Goal: Transaction & Acquisition: Purchase product/service

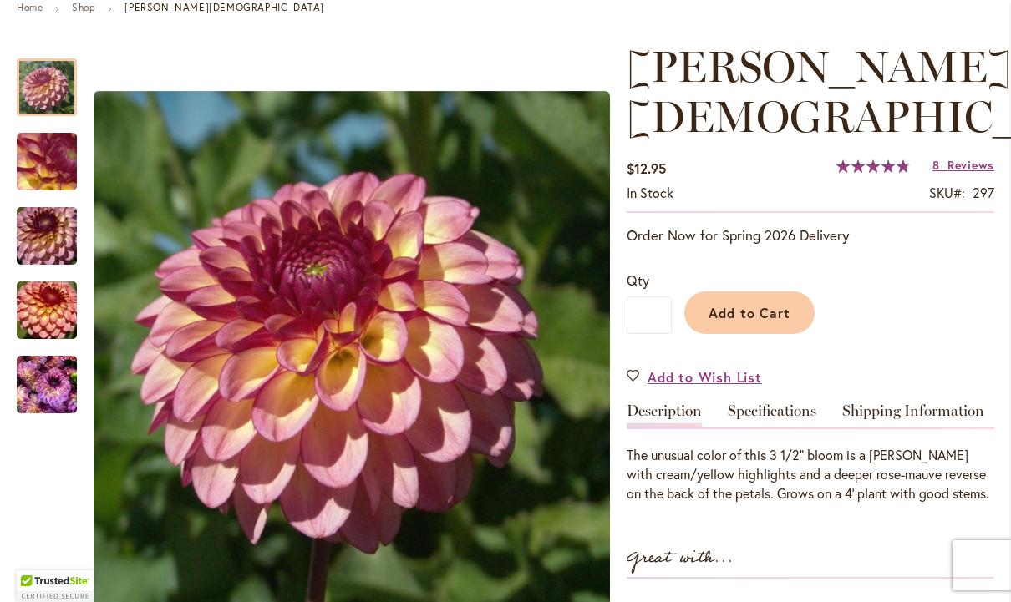
scroll to position [203, 0]
click at [763, 304] on span "Add to Cart" at bounding box center [749, 313] width 83 height 18
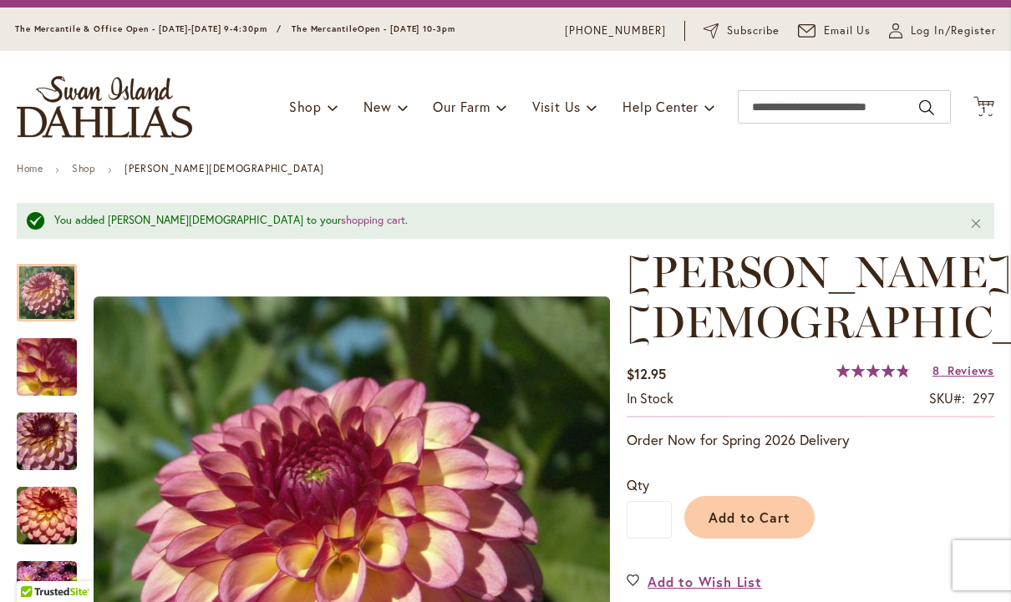
scroll to position [40, 0]
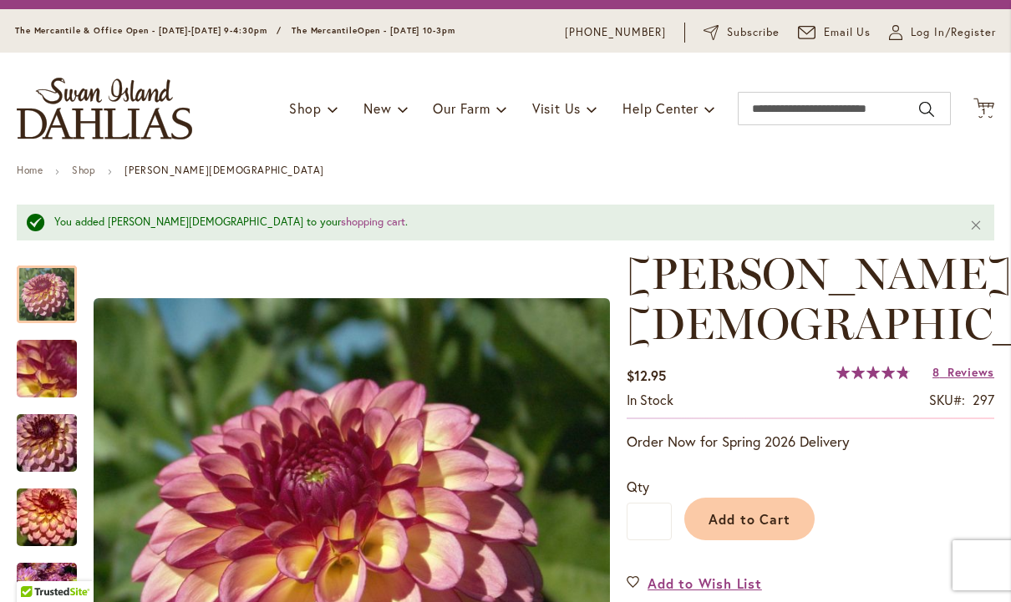
click at [91, 165] on link "Shop" at bounding box center [83, 170] width 23 height 13
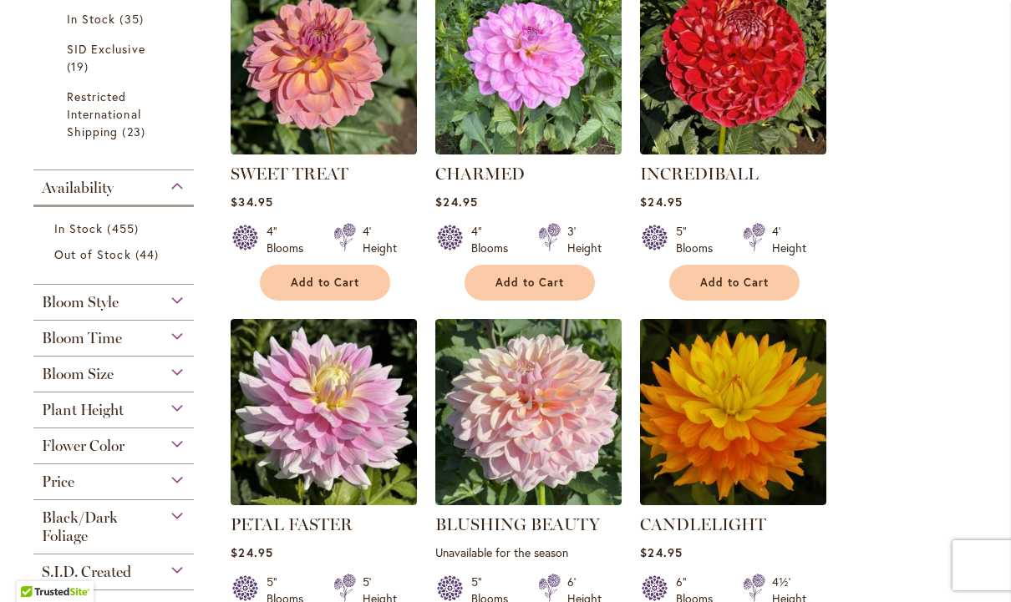
scroll to position [1397, 0]
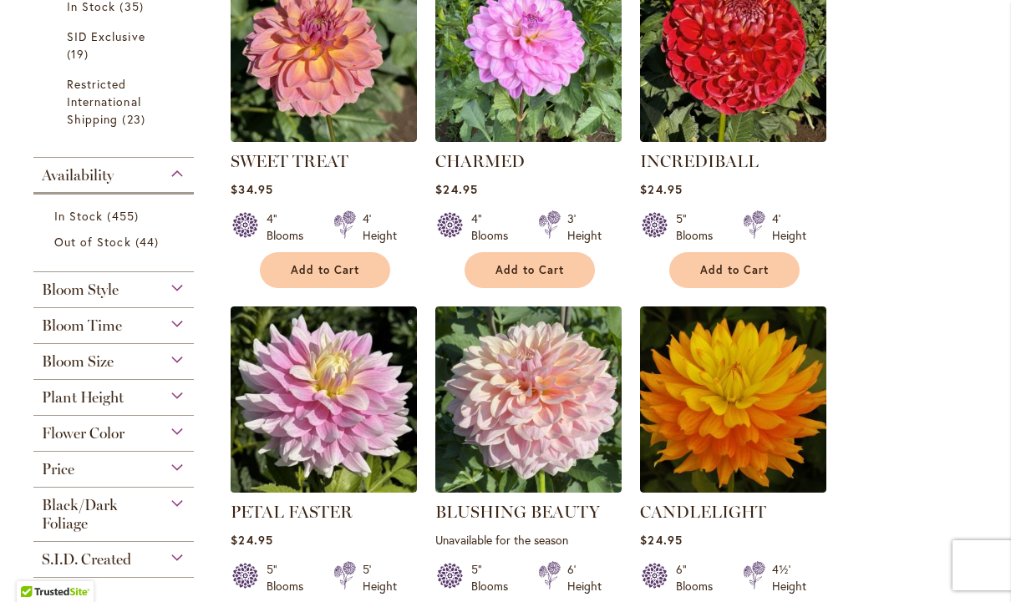
click at [173, 292] on div "Bloom Style" at bounding box center [113, 285] width 160 height 27
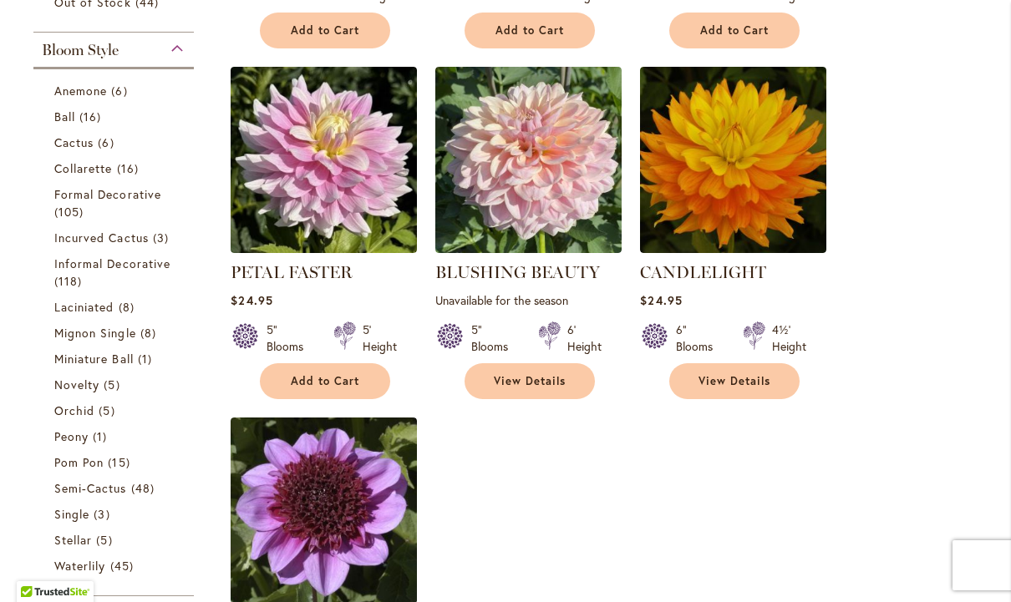
scroll to position [1636, 0]
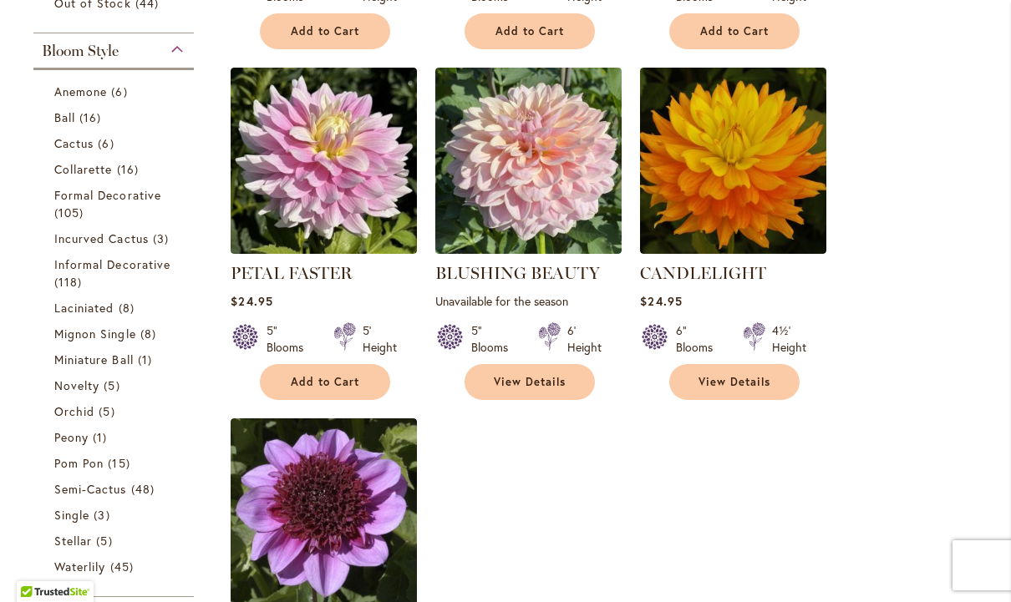
click at [91, 306] on span "Laciniated" at bounding box center [84, 308] width 60 height 16
click at [94, 307] on span "Laciniated" at bounding box center [84, 308] width 60 height 16
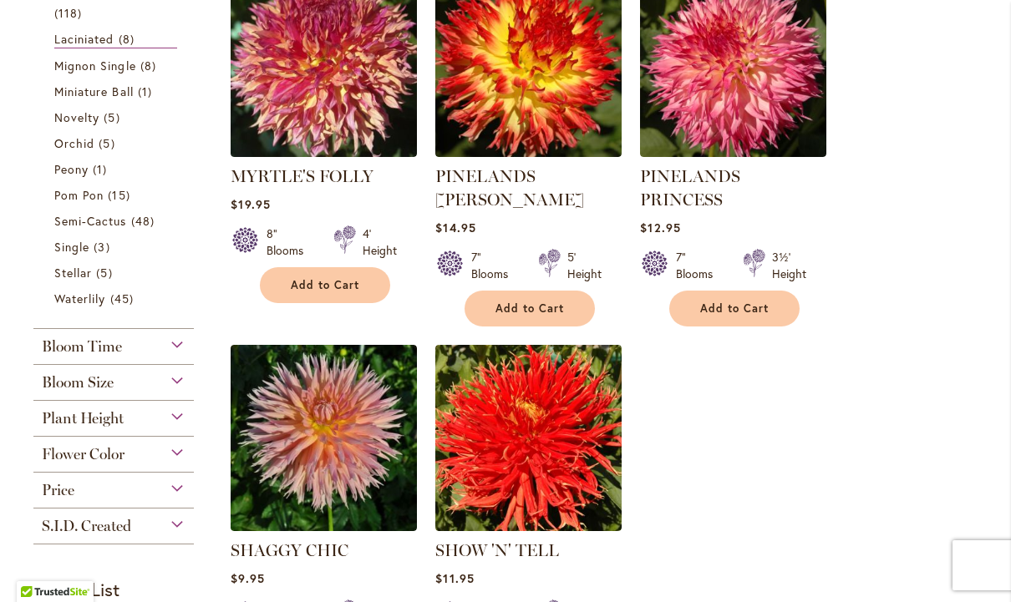
scroll to position [761, 0]
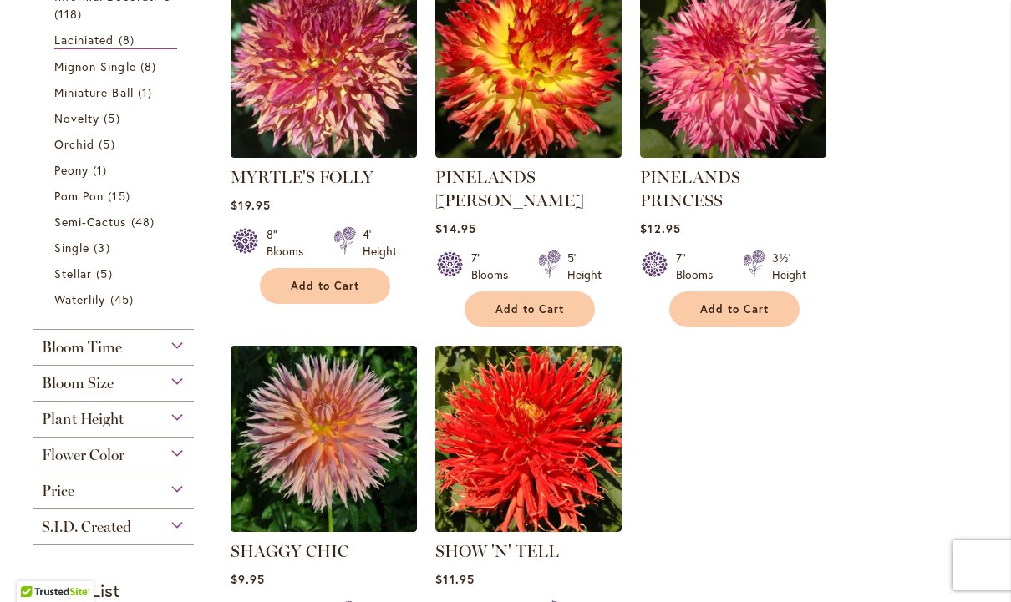
click at [78, 226] on span "Semi-Cactus" at bounding box center [90, 222] width 73 height 16
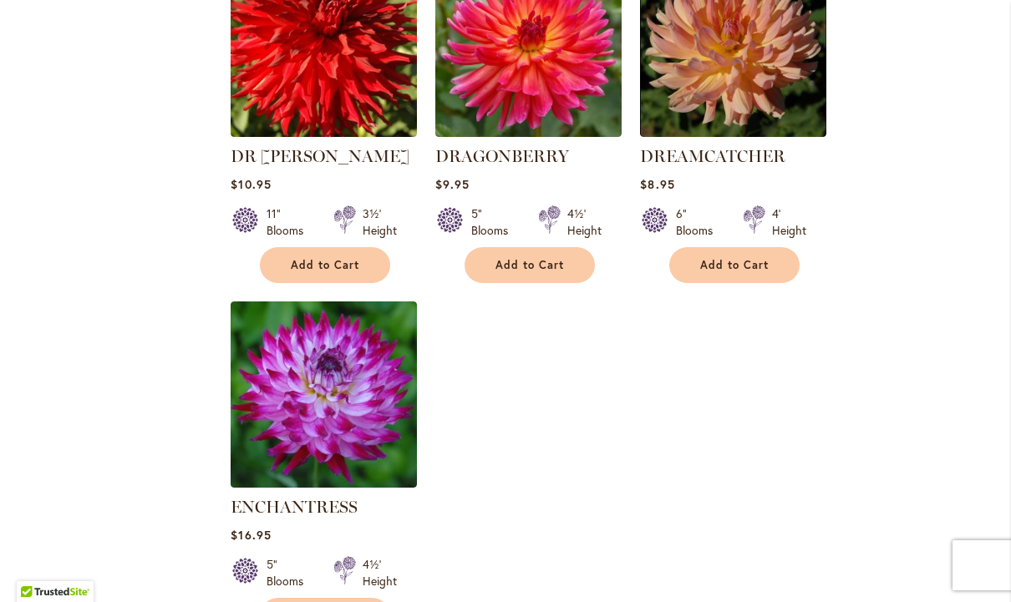
scroll to position [1904, 0]
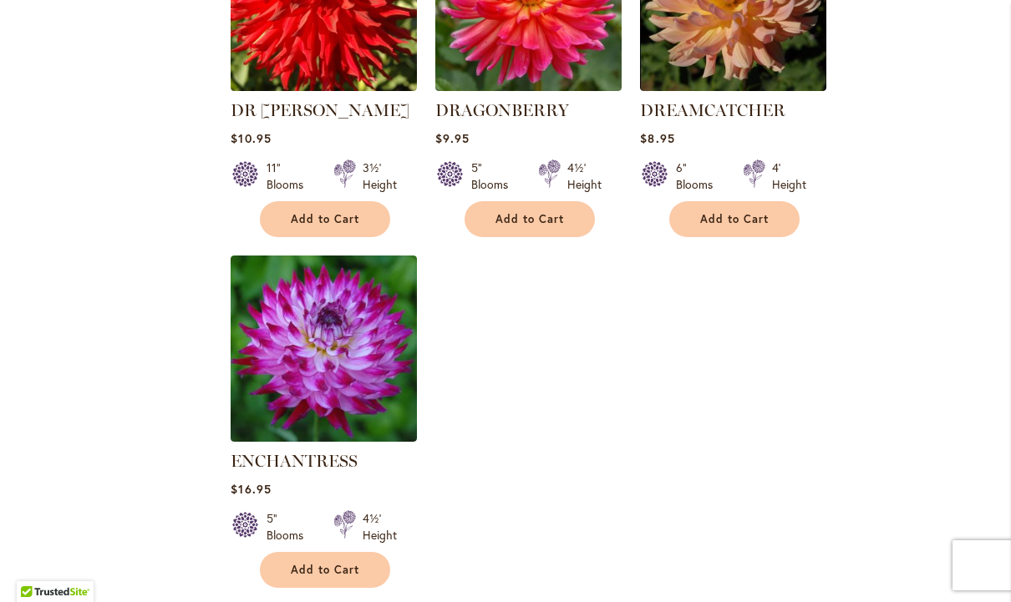
click at [344, 326] on img at bounding box center [324, 349] width 186 height 186
click at [333, 563] on span "Add to Cart" at bounding box center [325, 570] width 69 height 14
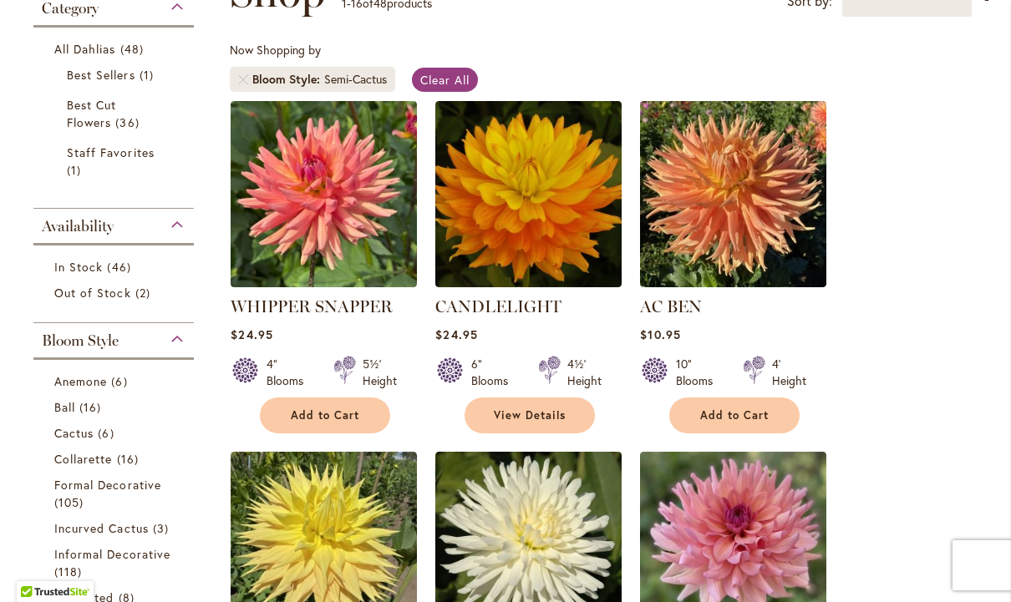
scroll to position [436, 0]
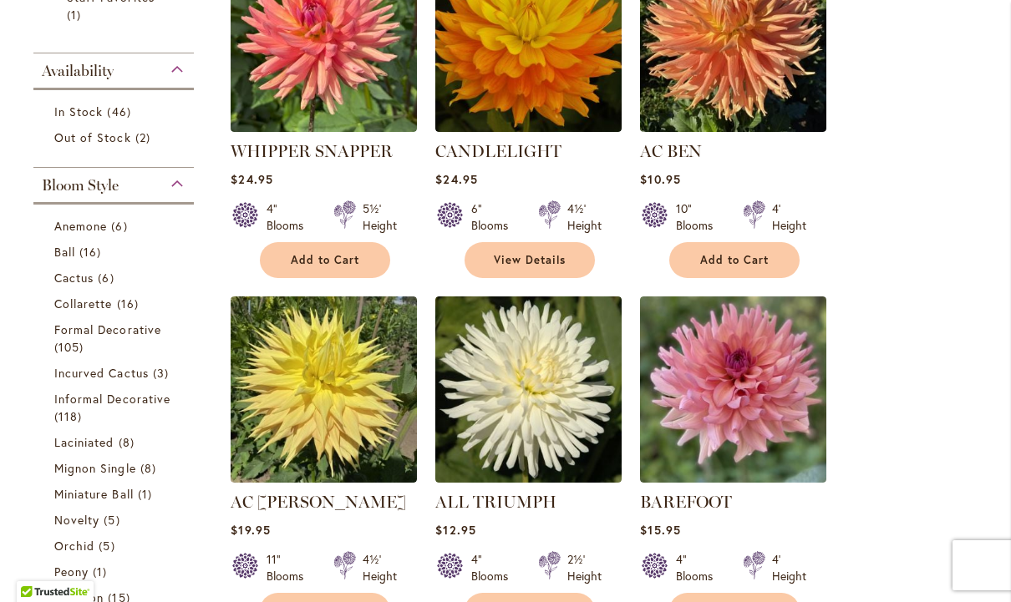
click at [77, 337] on span "Formal Decorative" at bounding box center [107, 330] width 107 height 16
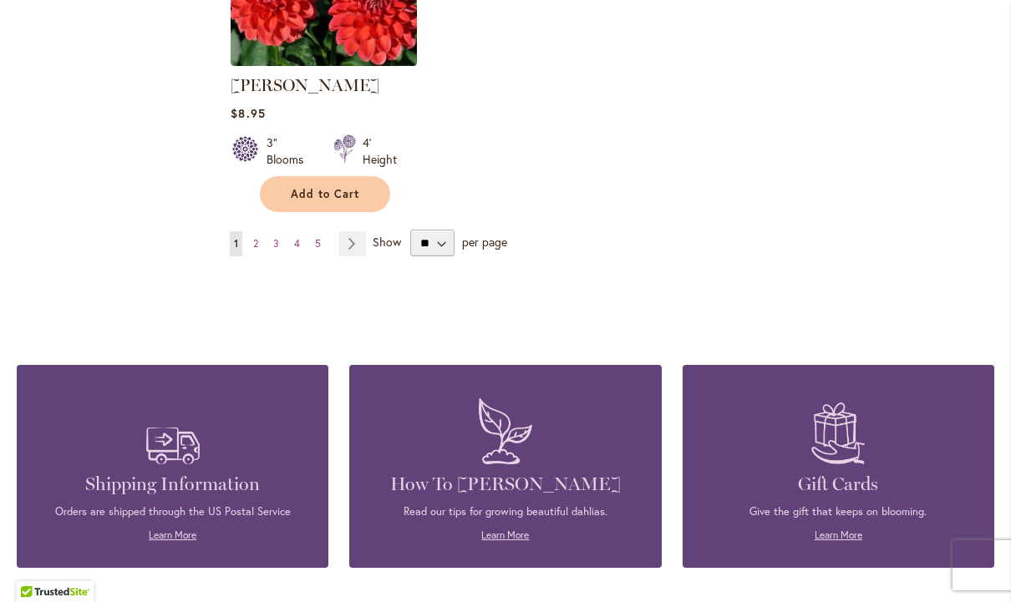
scroll to position [2286, 0]
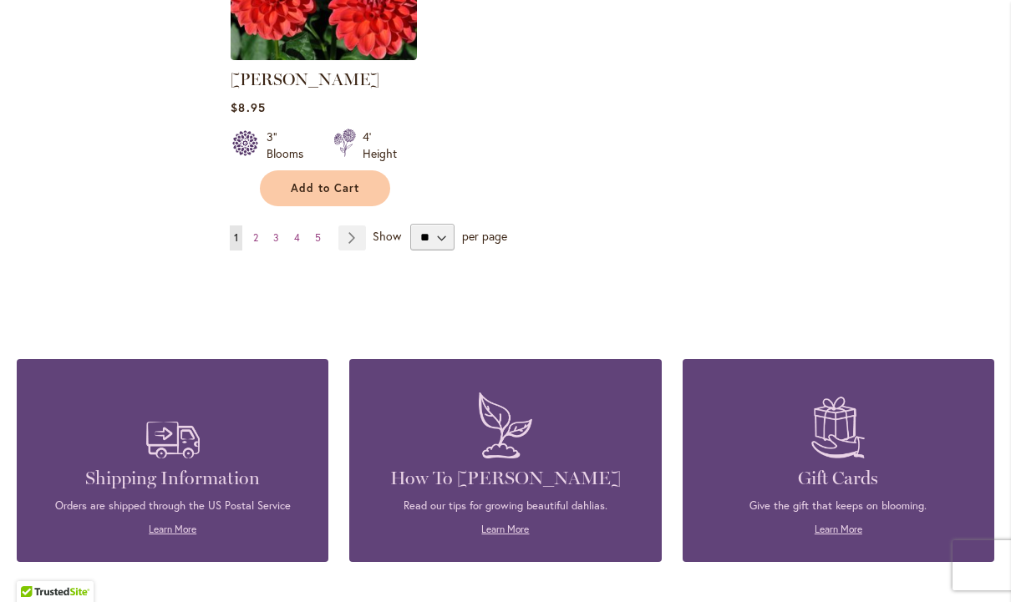
click at [356, 241] on link "Page Next" at bounding box center [352, 238] width 28 height 25
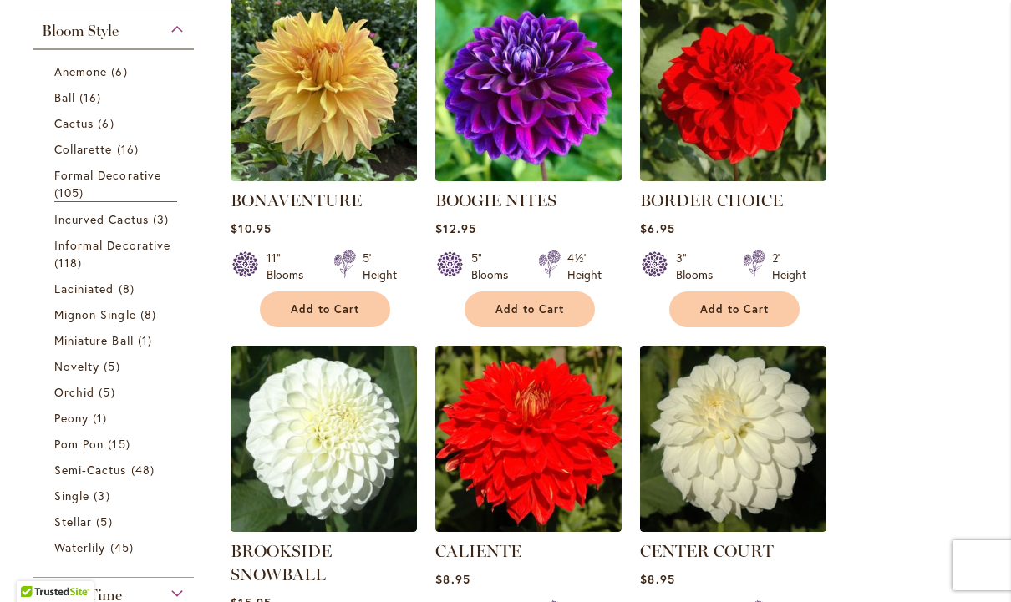
scroll to position [738, 0]
click at [534, 308] on span "Add to Cart" at bounding box center [529, 309] width 69 height 14
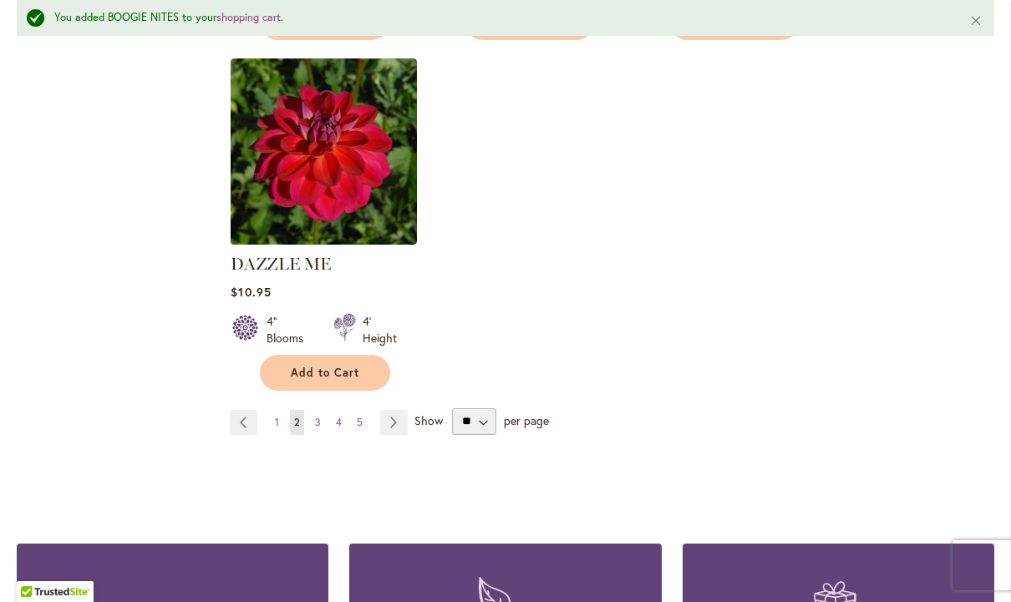
scroll to position [2165, 0]
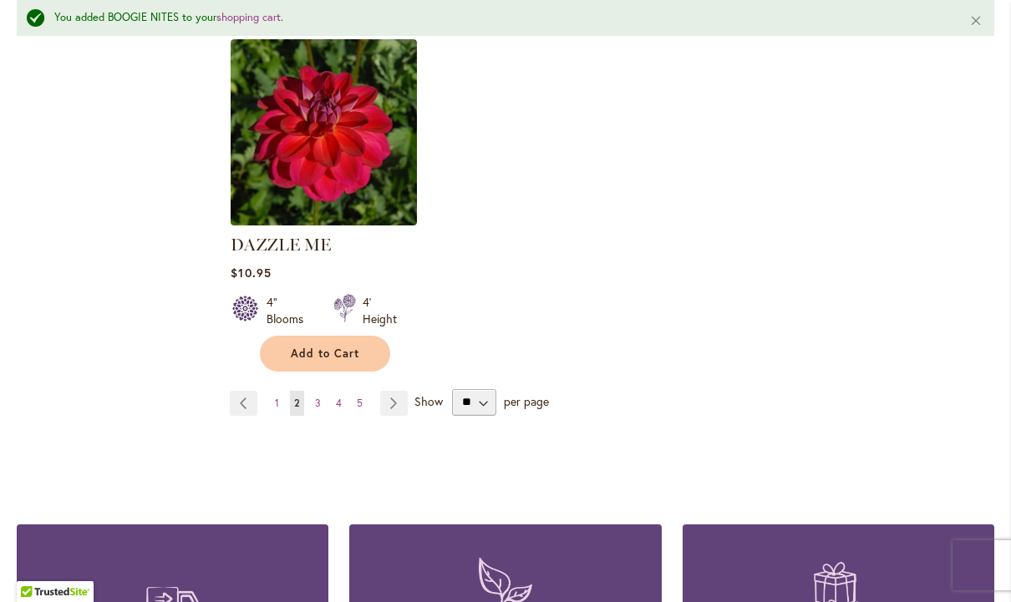
click at [401, 408] on link "Page Next" at bounding box center [394, 403] width 28 height 25
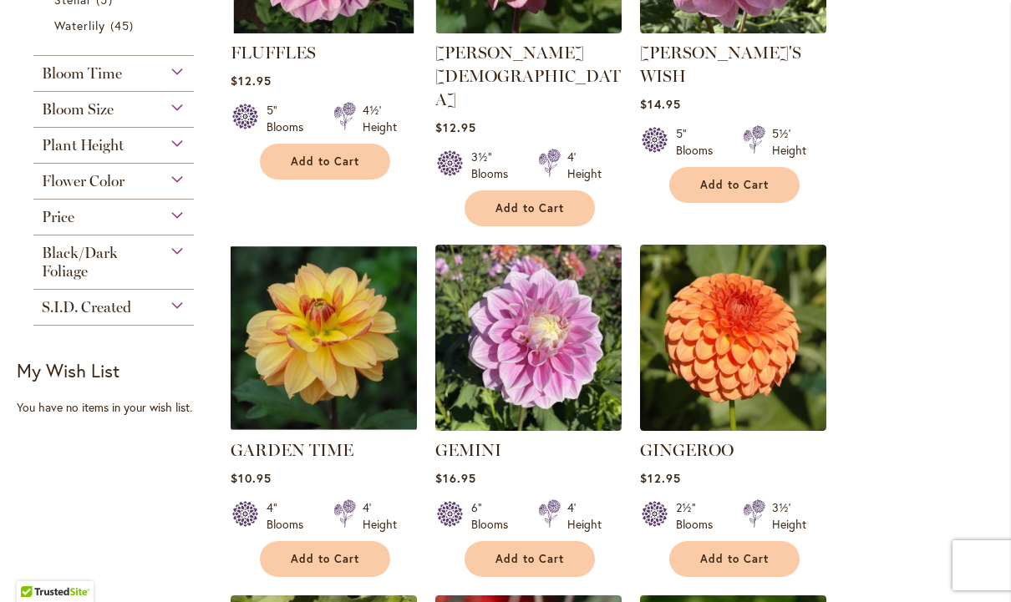
scroll to position [1281, 0]
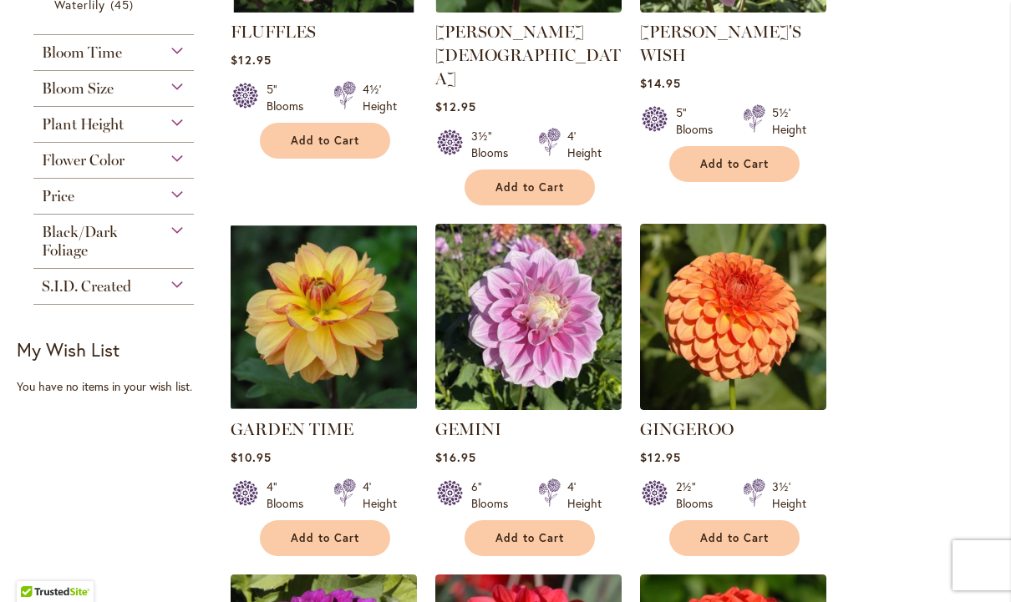
click at [326, 531] on span "Add to Cart" at bounding box center [325, 538] width 69 height 14
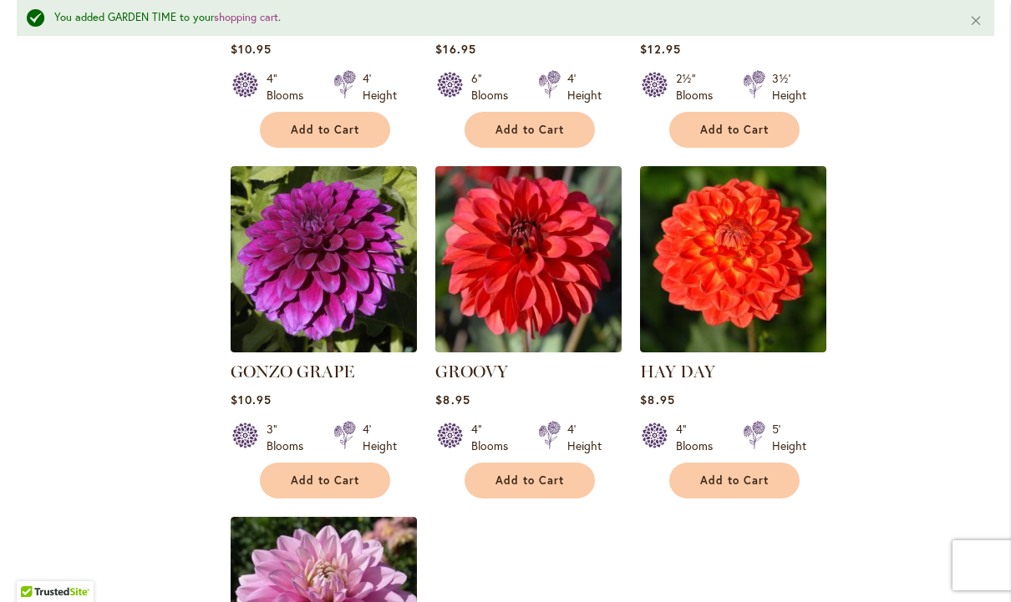
scroll to position [1757, 0]
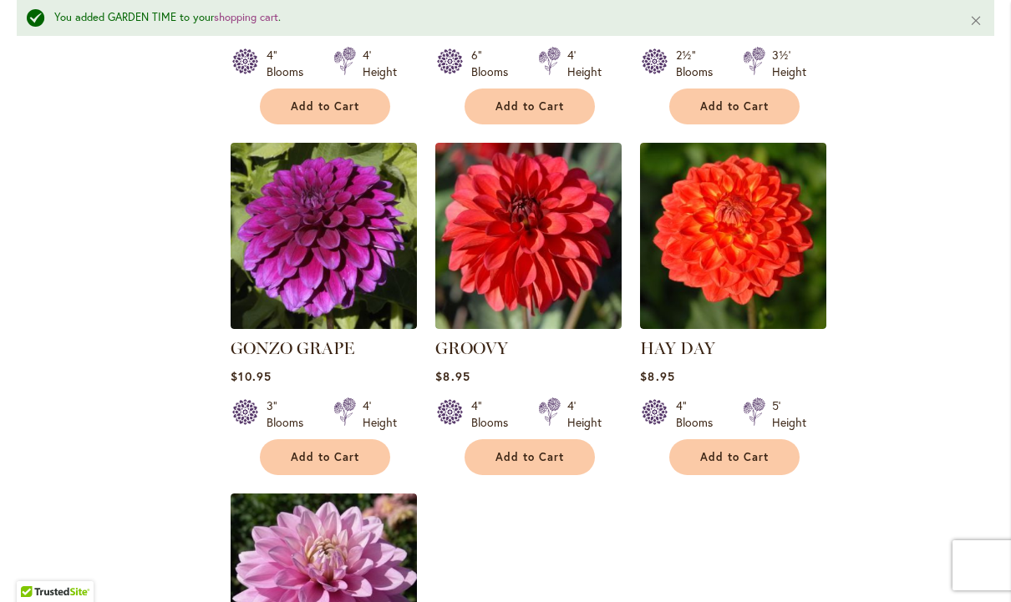
click at [326, 439] on button "Add to Cart" at bounding box center [325, 457] width 130 height 36
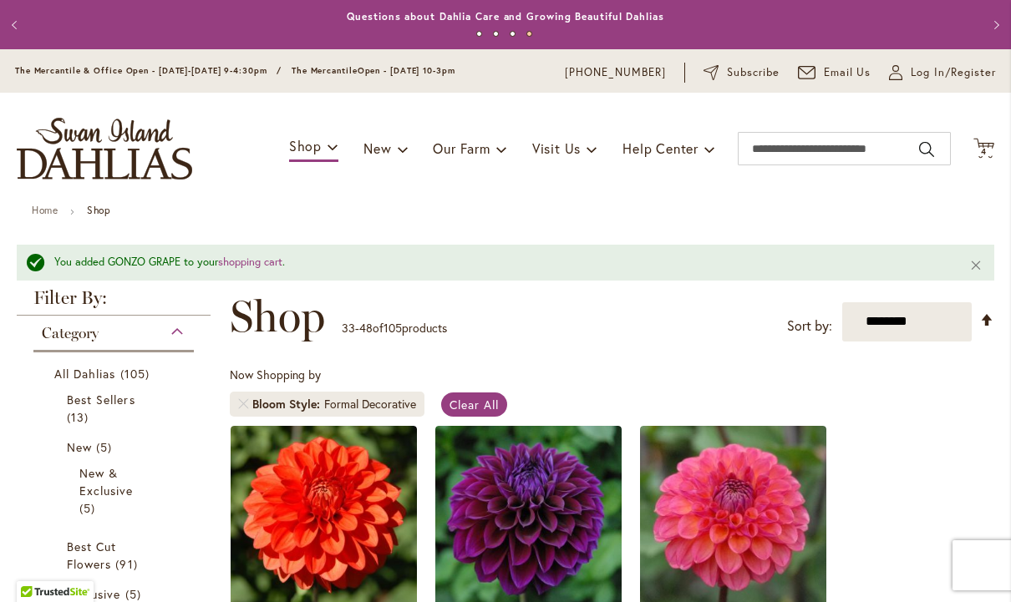
scroll to position [0, 0]
click at [989, 159] on span "Cart .cls-1 { fill: #231f20; }" at bounding box center [983, 149] width 21 height 23
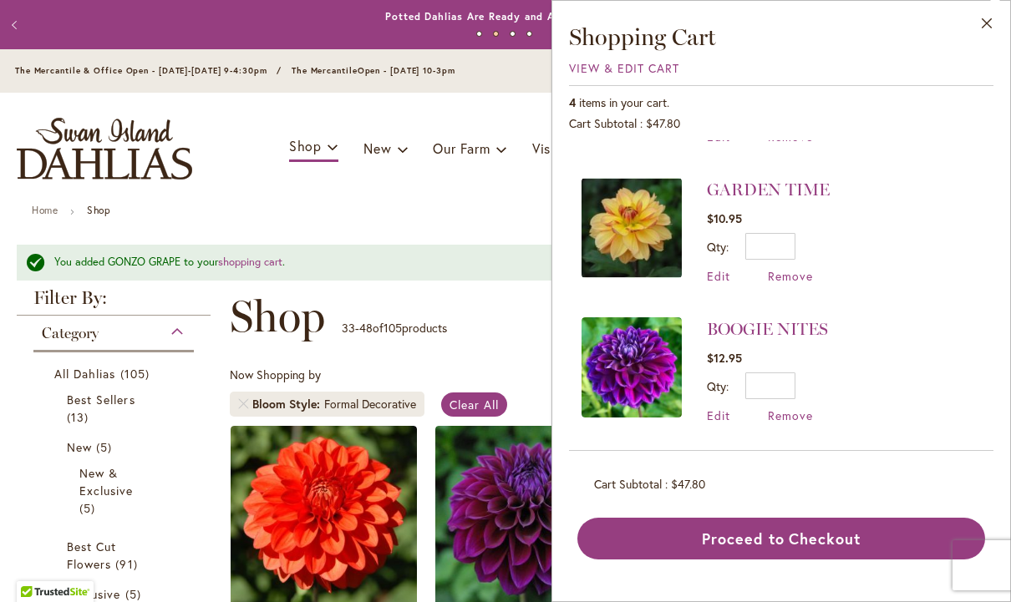
scroll to position [114, 0]
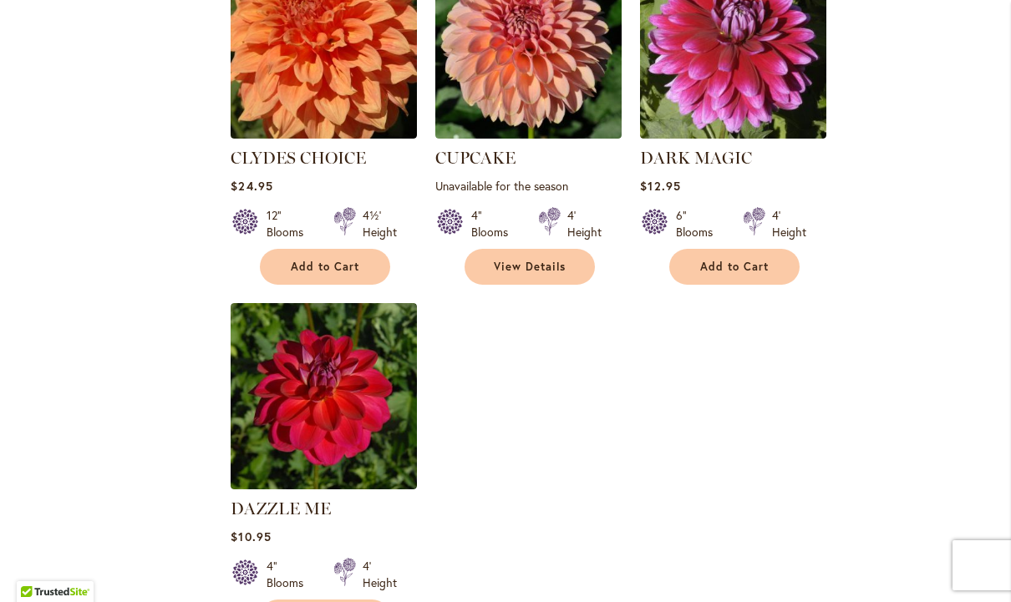
scroll to position [1920, 0]
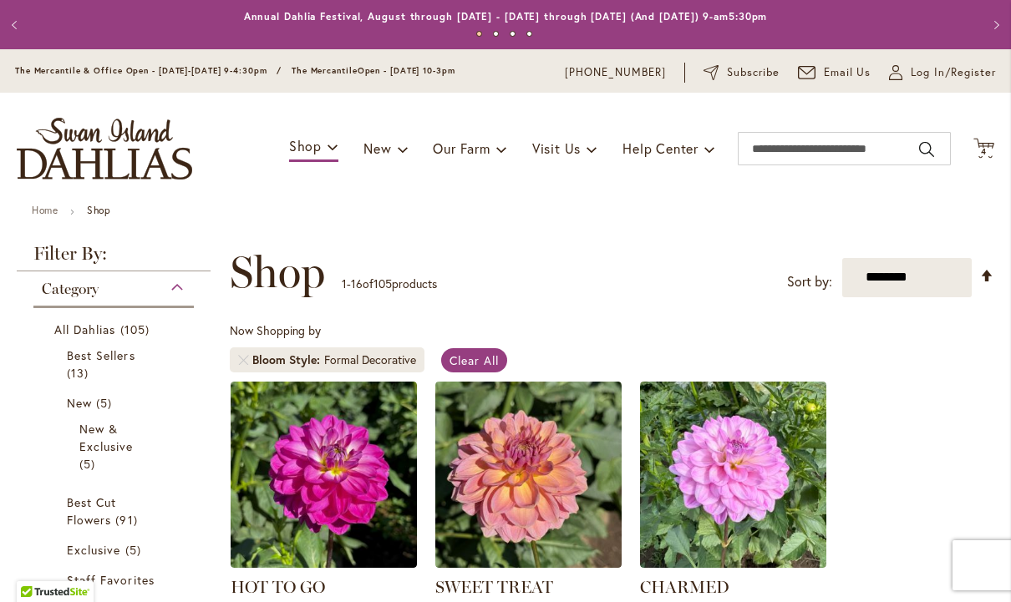
click at [988, 144] on icon at bounding box center [983, 148] width 21 height 20
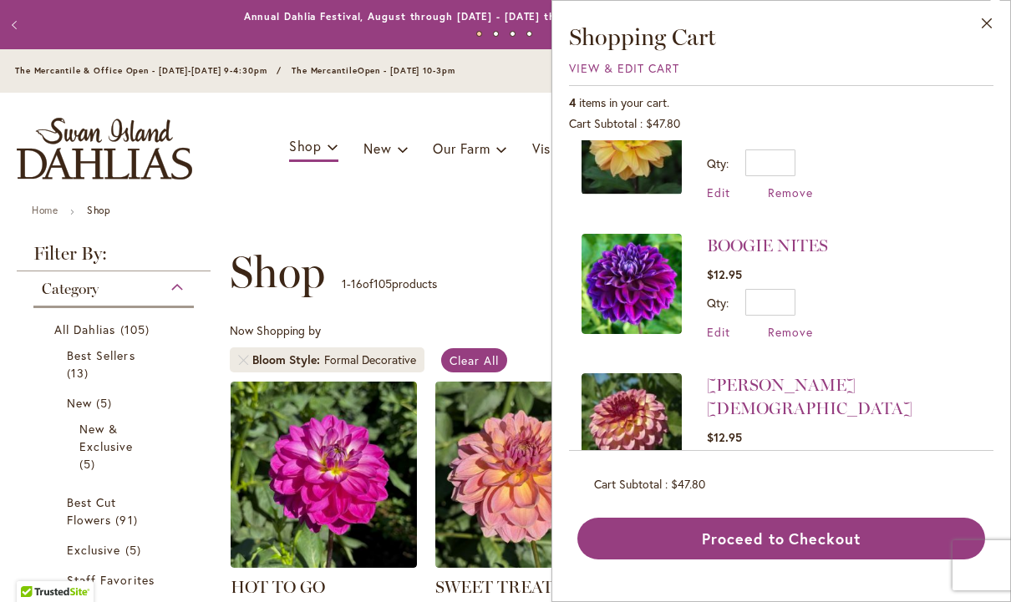
scroll to position [197, 0]
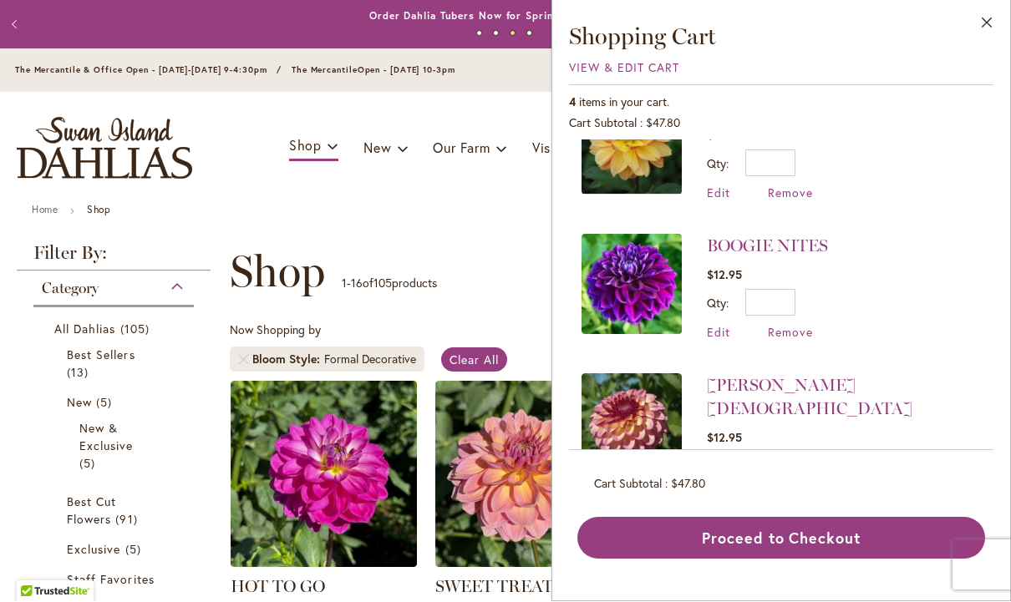
click at [814, 560] on button "Proceed to Checkout" at bounding box center [781, 539] width 408 height 42
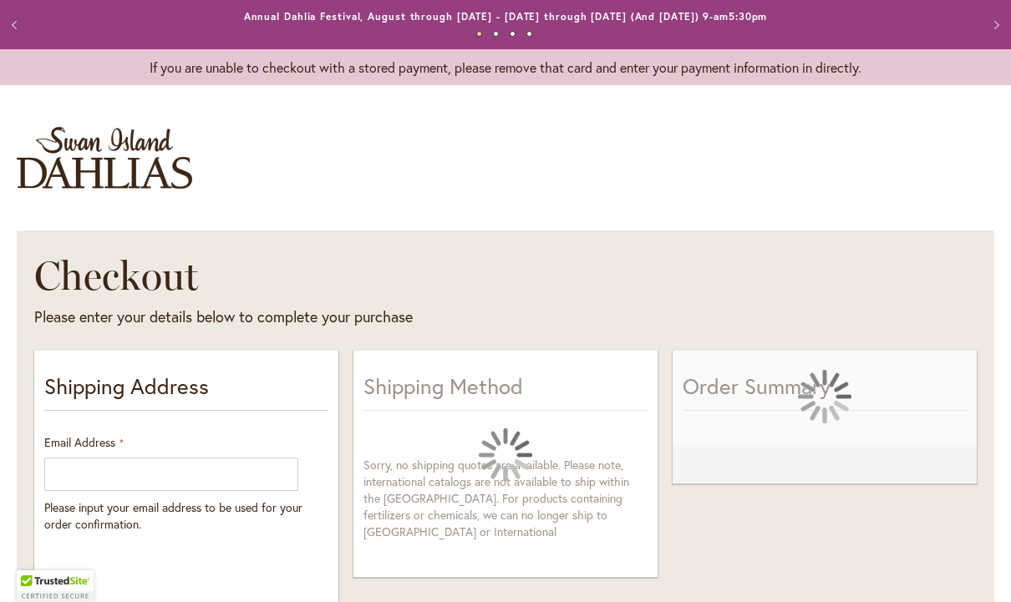
select select "**"
